Goal: Find specific page/section: Find specific page/section

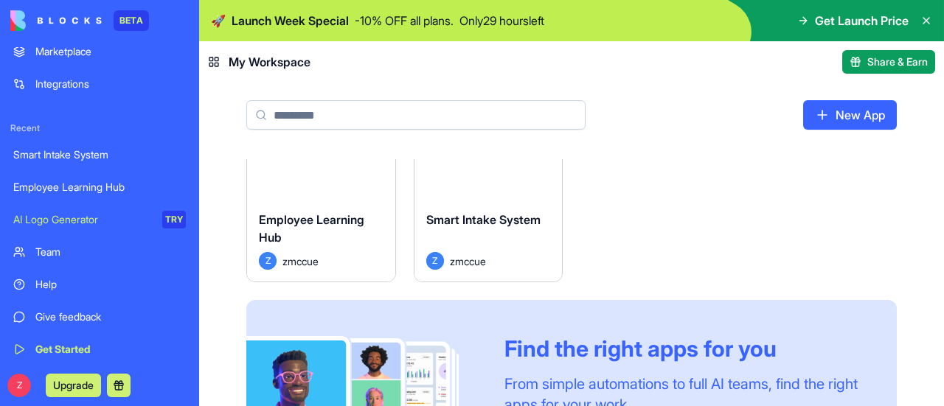
scroll to position [77, 0]
click at [111, 184] on div "Employee Learning Hub" at bounding box center [99, 185] width 172 height 15
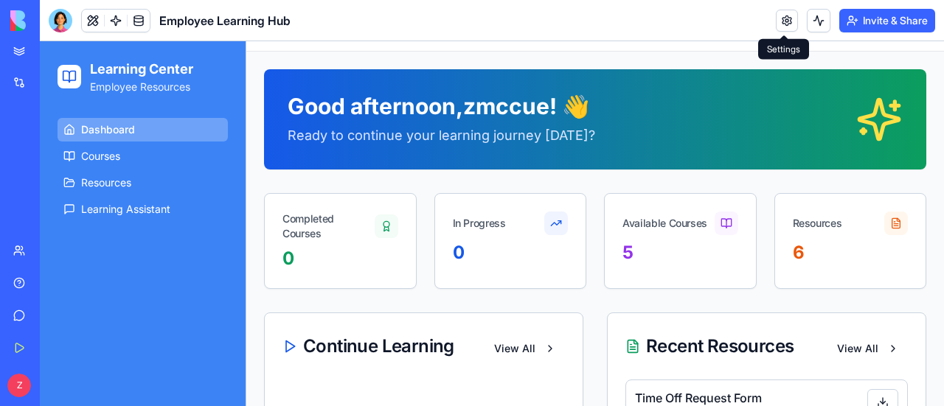
scroll to position [43, 0]
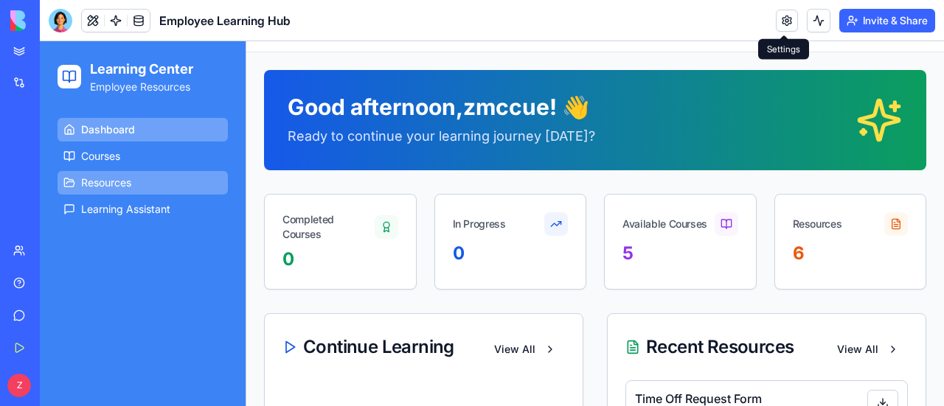
click at [165, 192] on link "Resources" at bounding box center [142, 183] width 170 height 24
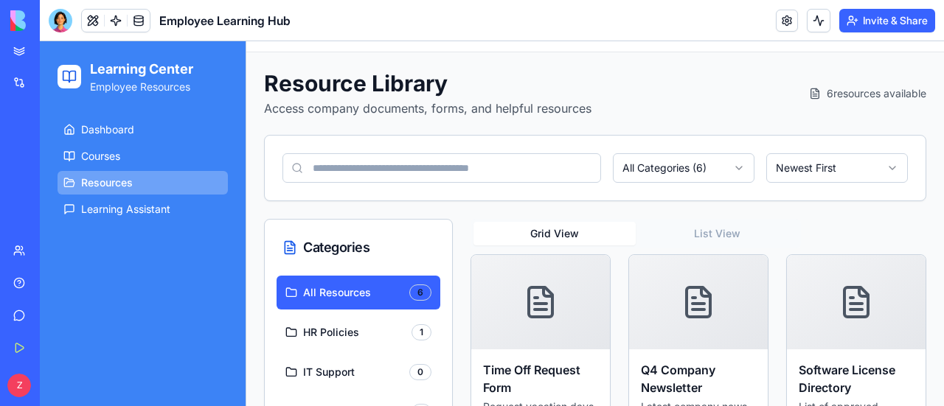
click at [94, 27] on button at bounding box center [93, 21] width 22 height 22
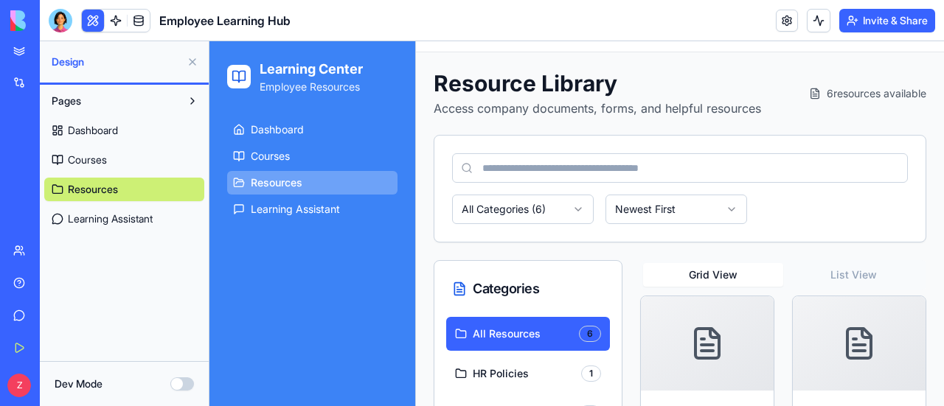
click at [128, 163] on link "Courses" at bounding box center [124, 160] width 160 height 24
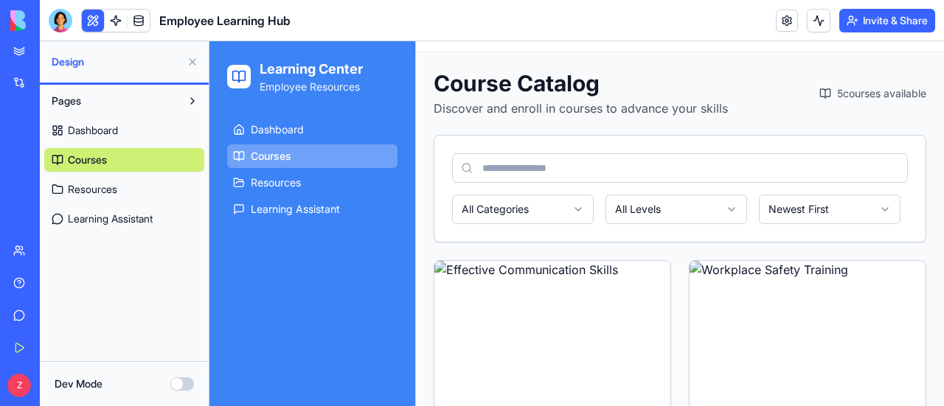
click at [702, 142] on div "All Categories All Levels Newest First" at bounding box center [679, 189] width 491 height 106
click at [193, 102] on button at bounding box center [193, 101] width 24 height 24
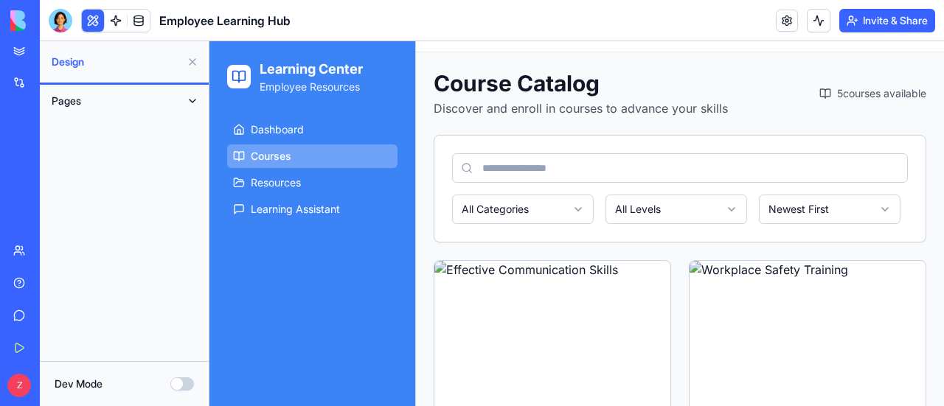
click at [193, 102] on button at bounding box center [193, 101] width 24 height 24
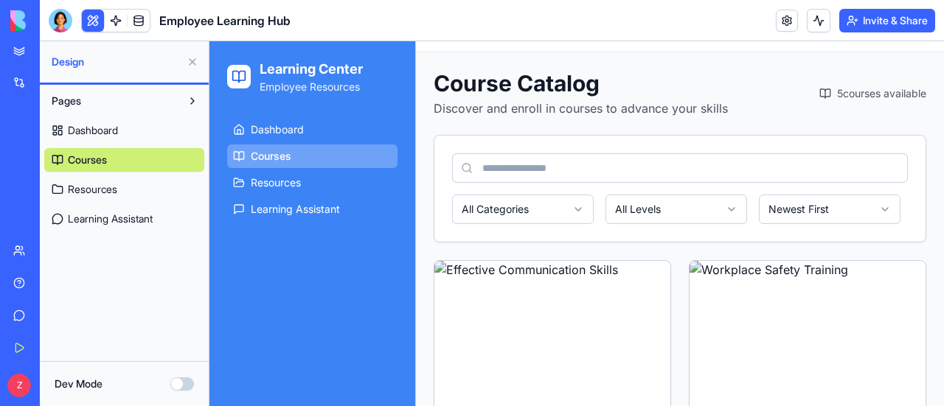
click at [181, 138] on link "Dashboard" at bounding box center [124, 131] width 160 height 24
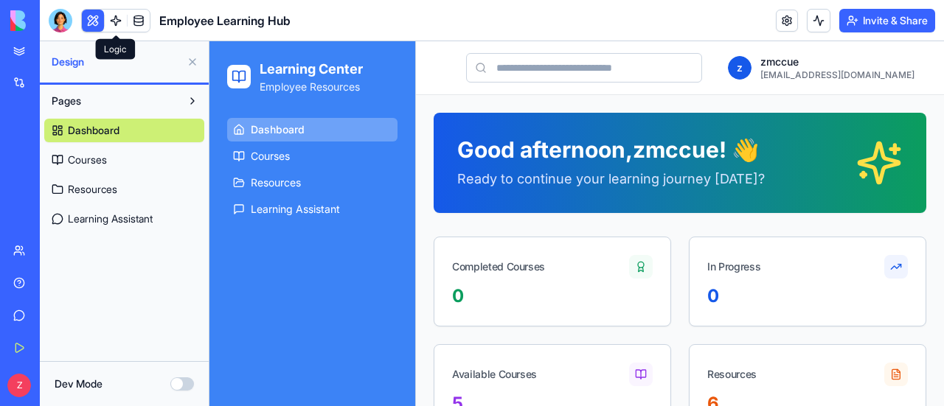
click at [112, 13] on link at bounding box center [116, 21] width 22 height 22
